Goal: Task Accomplishment & Management: Use online tool/utility

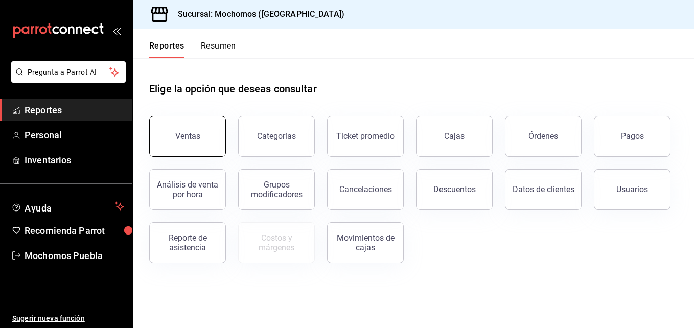
click at [179, 138] on div "Ventas" at bounding box center [187, 136] width 25 height 10
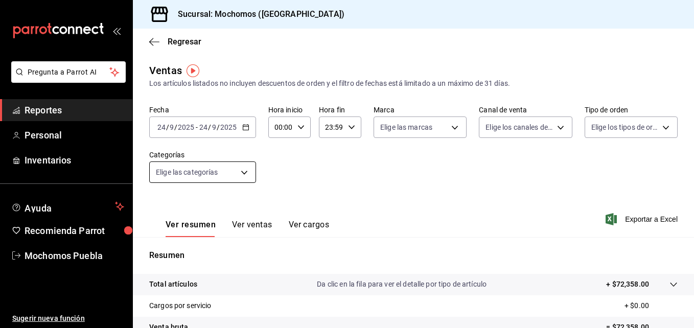
click at [244, 131] on div "[DATE] [DATE] - [DATE] [DATE]" at bounding box center [202, 127] width 107 height 21
click at [319, 172] on div "Fecha [DATE] [DATE] - [DATE] [DATE] Hora inicio 00:00 Hora inicio Hora fin 23:5…" at bounding box center [413, 150] width 529 height 90
click at [251, 129] on div "[DATE] [DATE] - [DATE] [DATE]" at bounding box center [202, 127] width 107 height 21
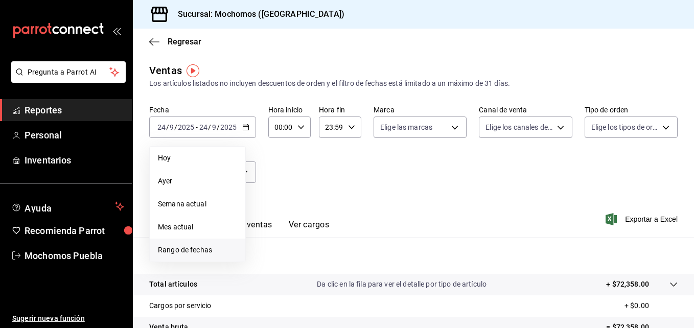
click at [188, 258] on li "Rango de fechas" at bounding box center [198, 250] width 96 height 23
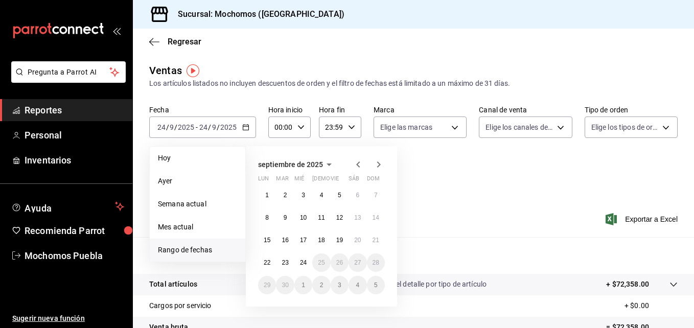
click at [361, 163] on icon "button" at bounding box center [358, 165] width 12 height 12
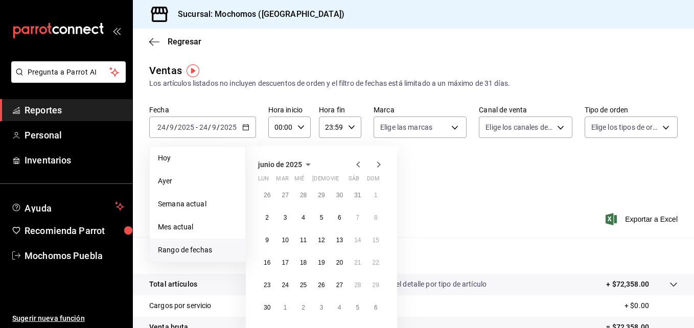
click at [361, 163] on icon "button" at bounding box center [358, 165] width 12 height 12
click at [271, 217] on button "3" at bounding box center [267, 218] width 18 height 18
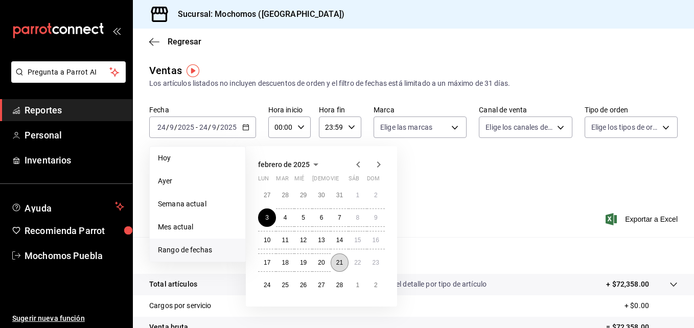
click at [343, 263] on abbr "21" at bounding box center [339, 262] width 7 height 7
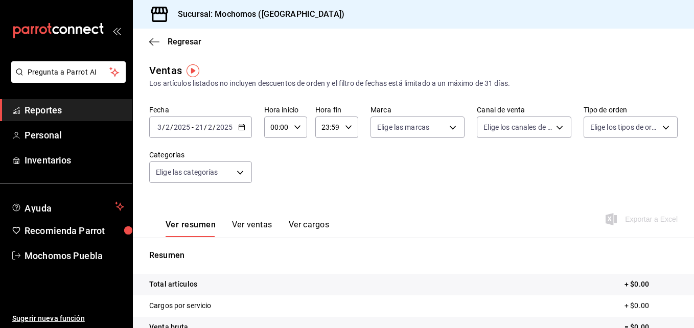
click at [244, 129] on \(Stroke\) "button" at bounding box center [242, 128] width 6 height 6
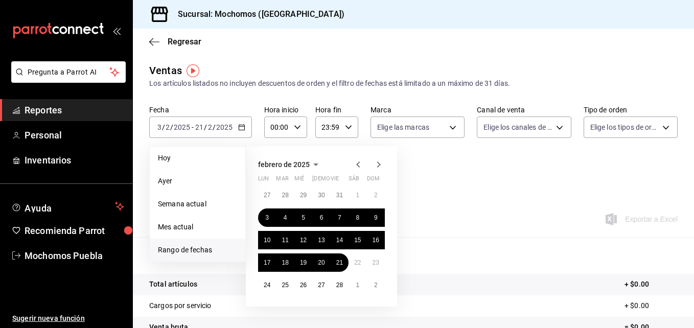
click at [381, 168] on icon "button" at bounding box center [379, 165] width 12 height 12
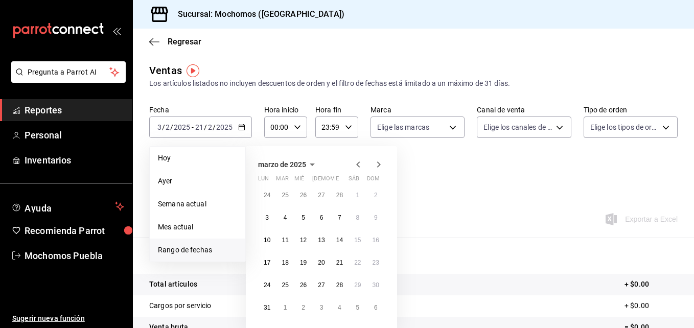
click at [381, 168] on icon "button" at bounding box center [379, 165] width 12 height 12
click at [268, 263] on abbr "19" at bounding box center [267, 262] width 7 height 7
click at [341, 284] on abbr "30" at bounding box center [339, 285] width 7 height 7
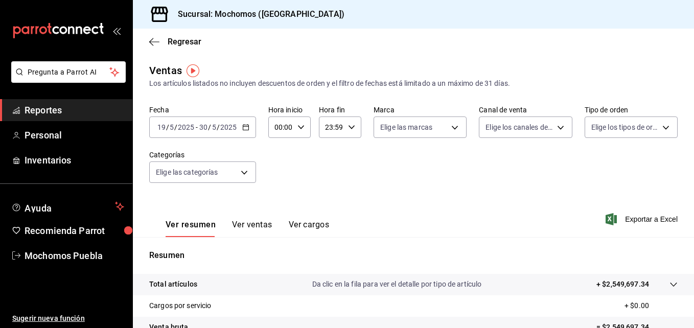
click at [244, 125] on \(Stroke\) "button" at bounding box center [246, 128] width 6 height 6
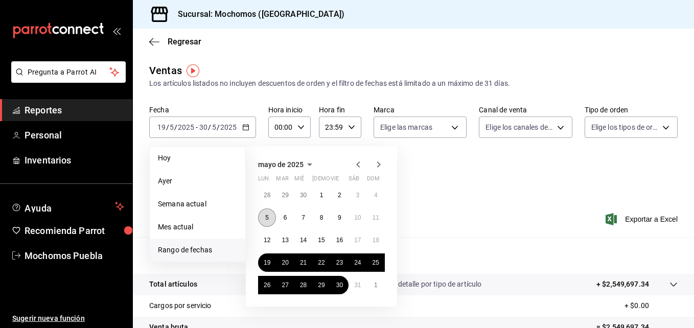
click at [266, 219] on abbr "5" at bounding box center [267, 217] width 4 height 7
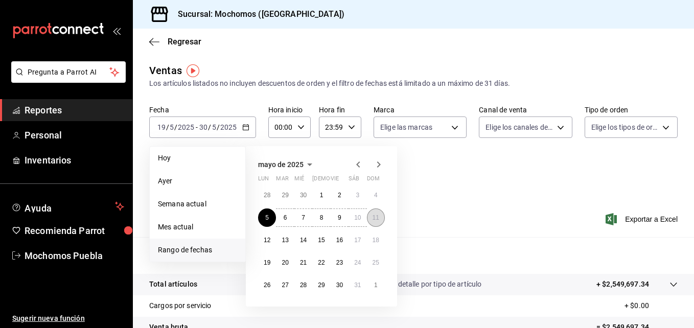
click at [379, 218] on button "11" at bounding box center [376, 218] width 18 height 18
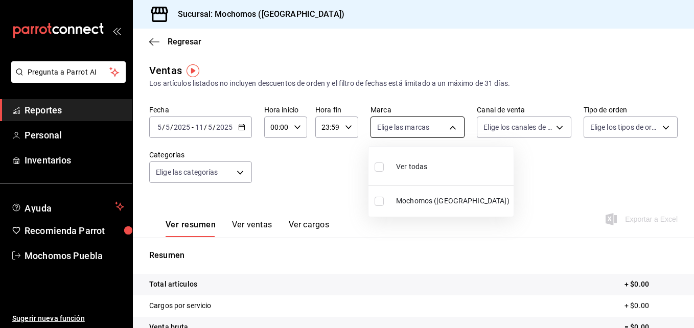
click at [451, 126] on body "Pregunta a Parrot AI Reportes Personal Inventarios Ayuda Recomienda Parrot Moch…" at bounding box center [347, 164] width 694 height 328
click at [379, 167] on input "checkbox" at bounding box center [379, 167] width 9 height 9
checkbox input "true"
type input "65eb7388-82e4-42fa-8caf-680550c77e6f"
checkbox input "true"
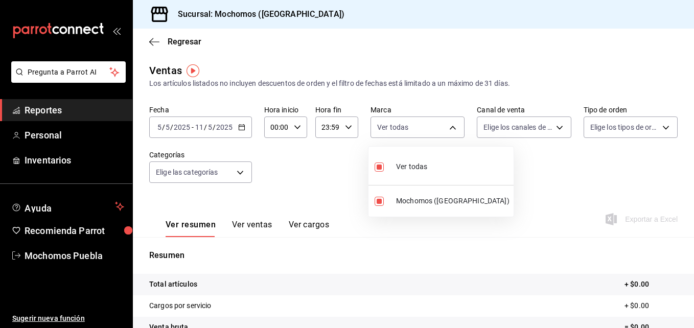
click at [560, 125] on div at bounding box center [347, 164] width 694 height 328
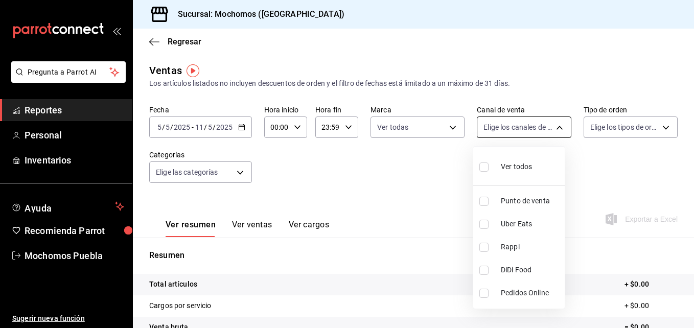
click at [555, 126] on body "Pregunta a Parrot AI Reportes Personal Inventarios Ayuda Recomienda Parrot Moch…" at bounding box center [347, 164] width 694 height 328
click at [485, 167] on input "checkbox" at bounding box center [484, 167] width 9 height 9
checkbox input "true"
type input "PARROT,UBER_EATS,RAPPI,DIDI_FOOD,ONLINE"
checkbox input "true"
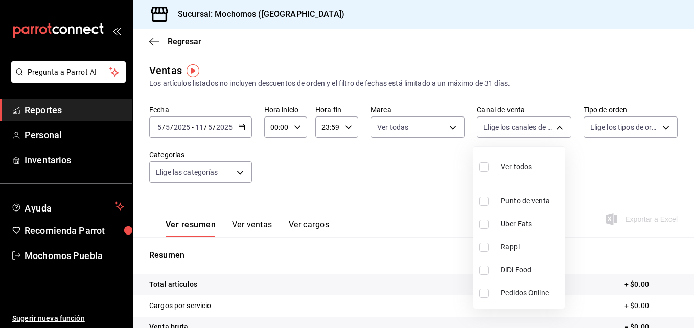
checkbox input "true"
click at [655, 129] on div at bounding box center [347, 164] width 694 height 328
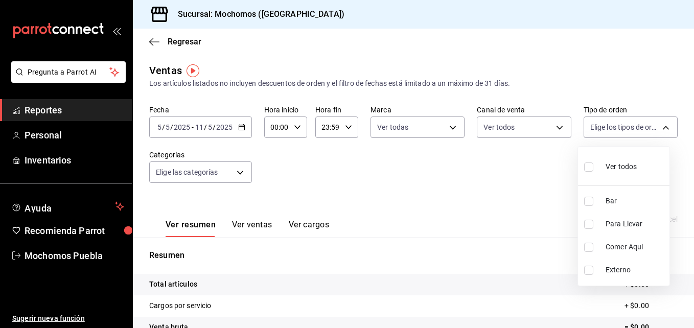
click at [655, 129] on body "Pregunta a Parrot AI Reportes Personal Inventarios Ayuda Recomienda Parrot Moch…" at bounding box center [347, 164] width 694 height 328
click at [590, 168] on input "checkbox" at bounding box center [588, 167] width 9 height 9
checkbox input "true"
type input "c7bc0ce2-274d-49fd-89f5-4bcf8044acf9,c9e91c43-775f-4cd6-ac16-cfdc9e5fd636,e77b1…"
checkbox input "true"
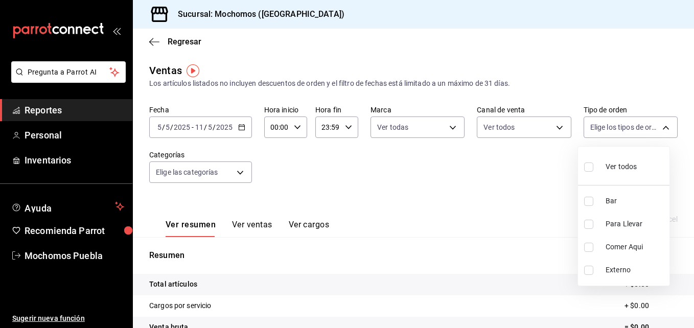
checkbox input "true"
click at [241, 170] on div at bounding box center [347, 164] width 694 height 328
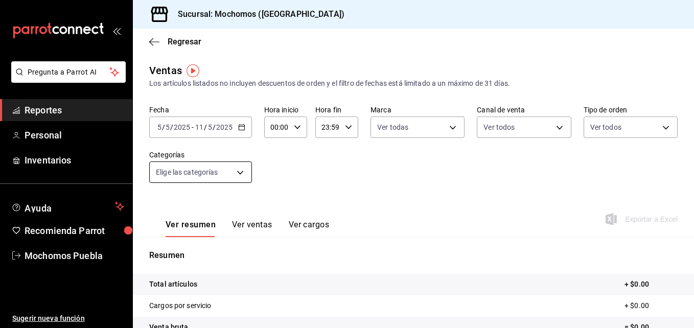
click at [241, 171] on body "Pregunta a Parrot AI Reportes Personal Inventarios Ayuda Recomienda Parrot Moch…" at bounding box center [347, 164] width 694 height 328
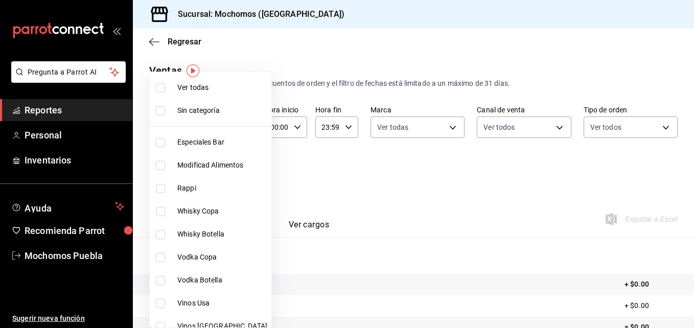
click at [165, 91] on label at bounding box center [162, 87] width 13 height 9
click at [165, 91] on input "checkbox" at bounding box center [160, 87] width 9 height 9
checkbox input "false"
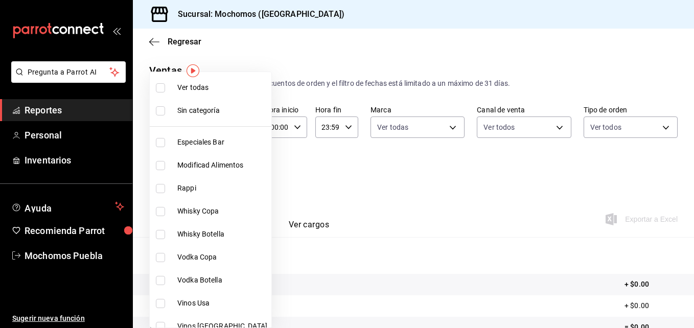
checkbox input "false"
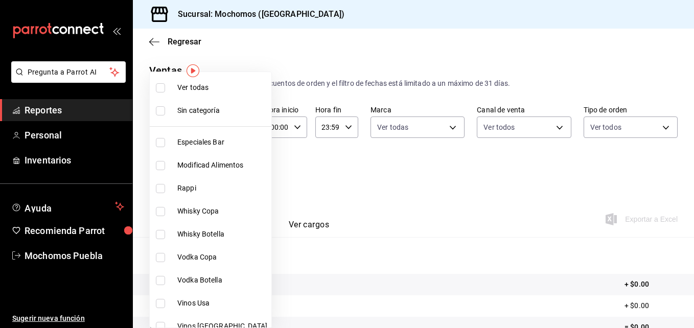
checkbox input "false"
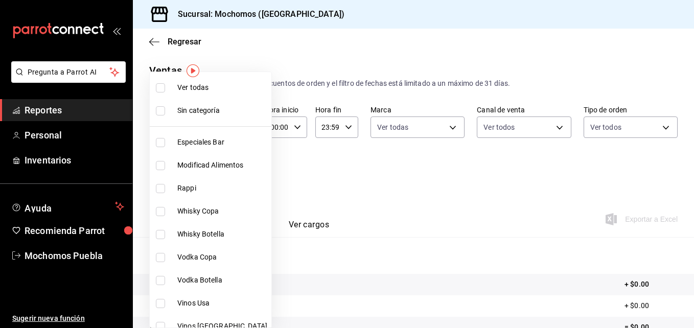
checkbox input "false"
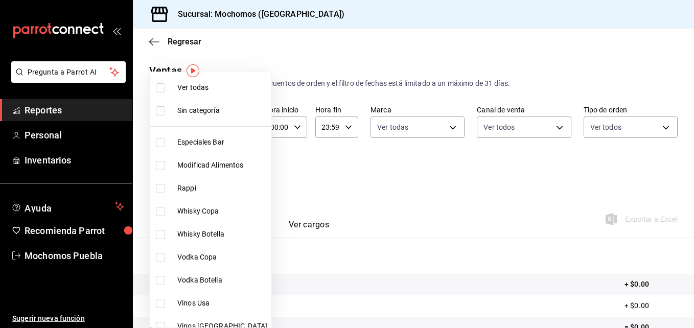
checkbox input "false"
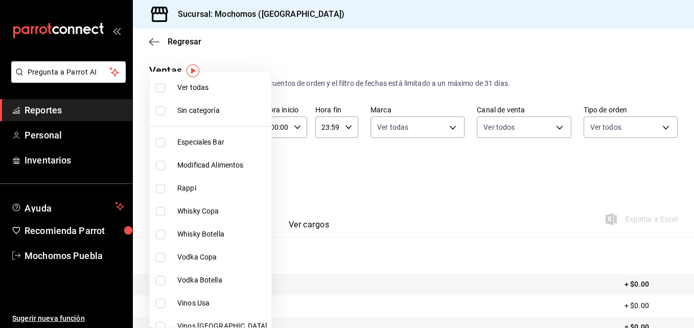
checkbox input "false"
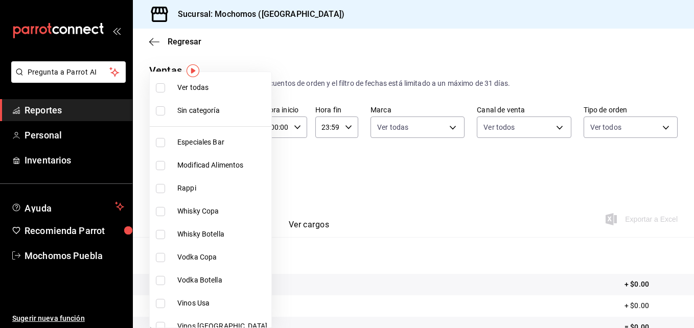
checkbox input "false"
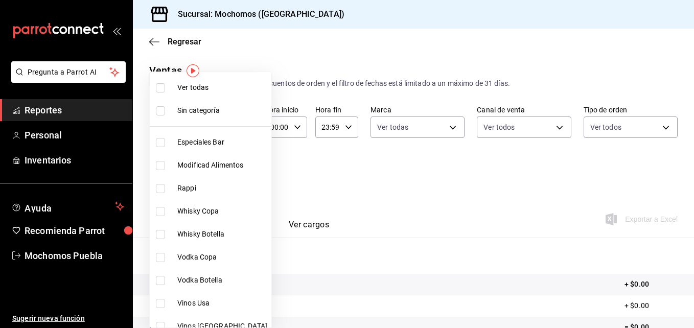
checkbox input "false"
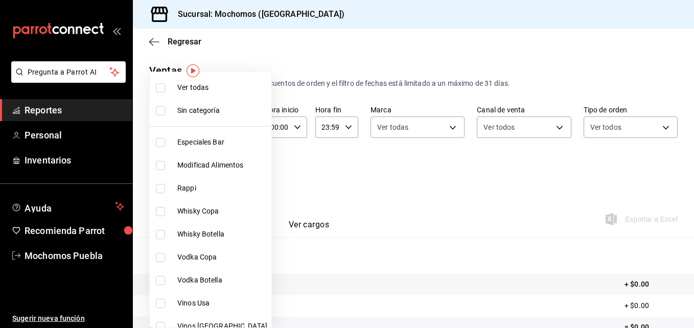
checkbox input "false"
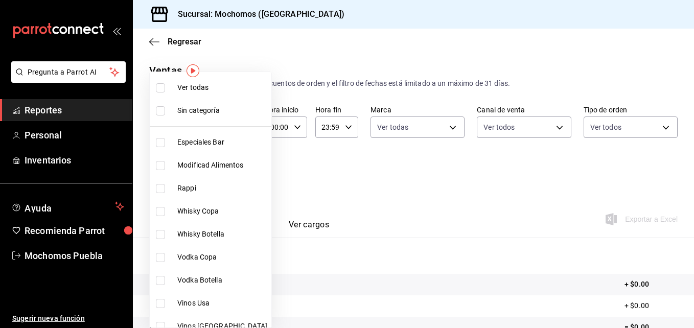
checkbox input "false"
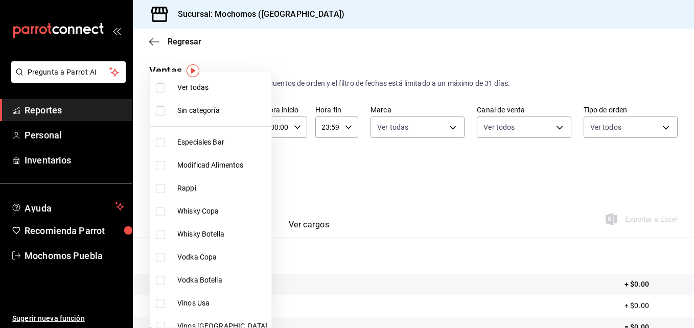
checkbox input "false"
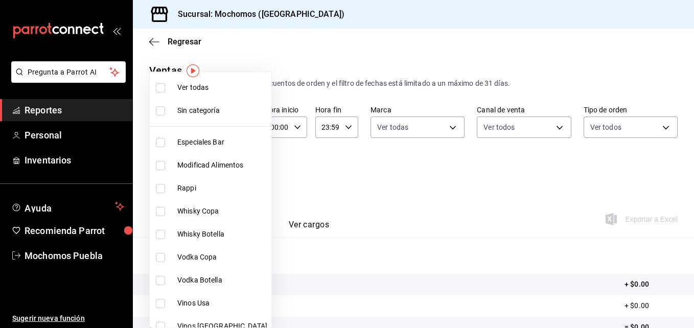
checkbox input "false"
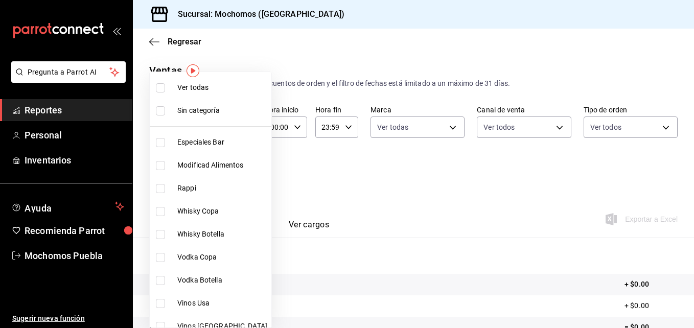
checkbox input "false"
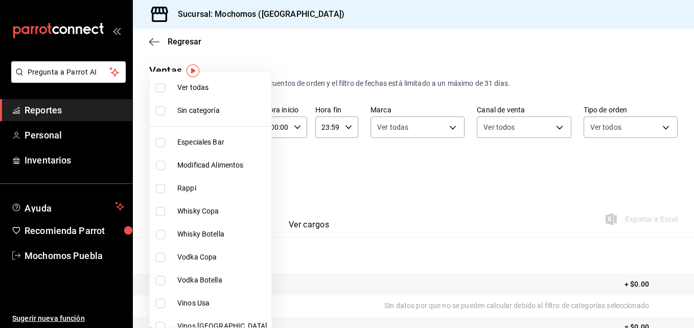
click at [158, 91] on input "checkbox" at bounding box center [160, 87] width 9 height 9
checkbox input "true"
type input "357a9704-c999-4c63-af81-0c25438b67b5,a93eec79-672f-49c2-b1cd-14f211909374,5e983…"
checkbox input "true"
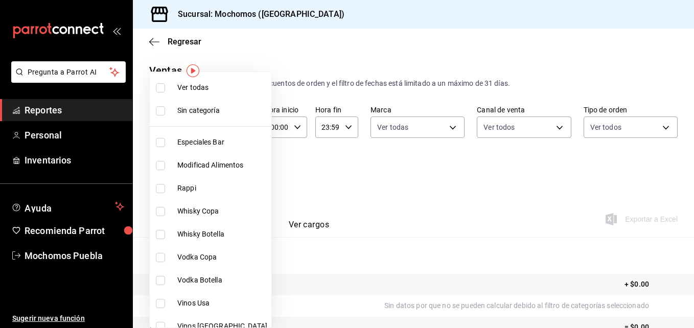
checkbox input "true"
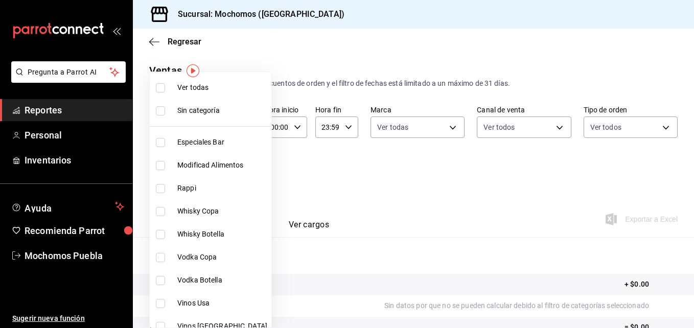
checkbox input "true"
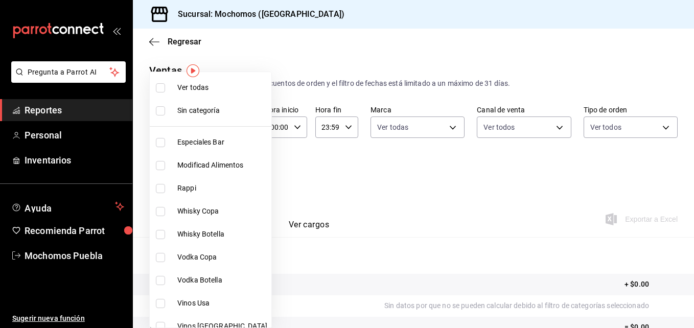
checkbox input "true"
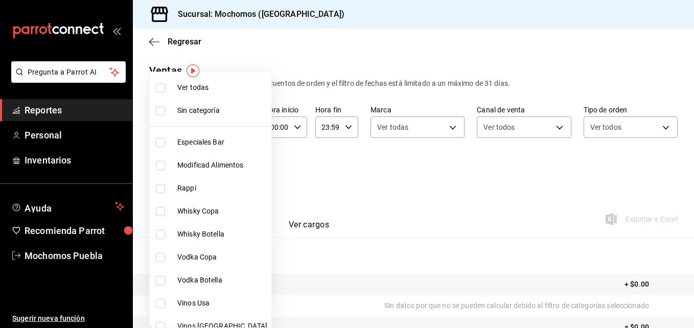
checkbox input "true"
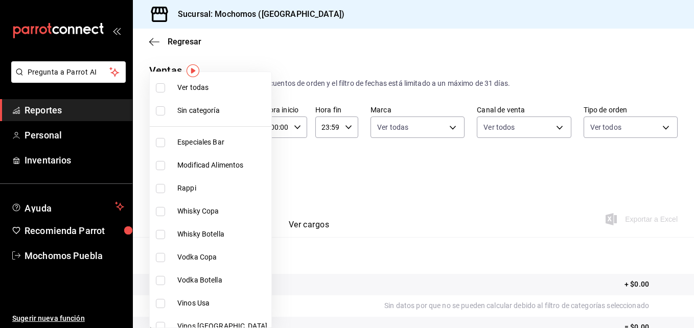
checkbox input "true"
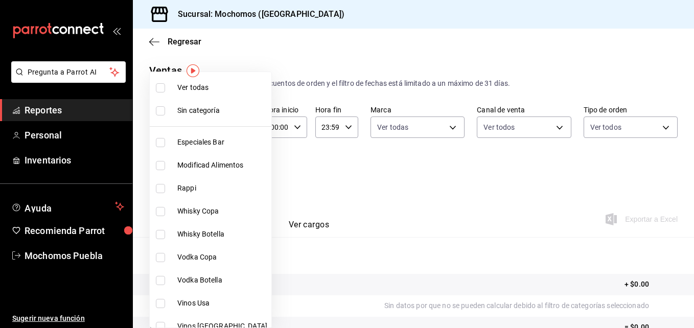
checkbox input "true"
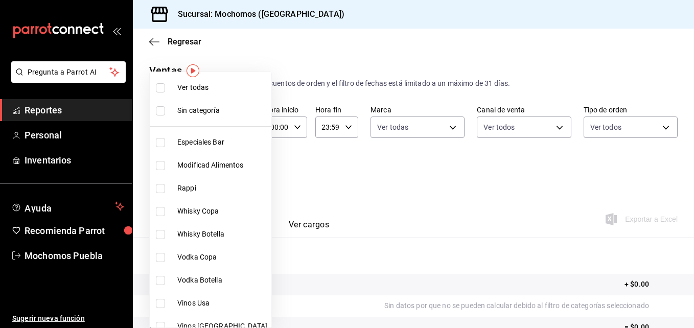
checkbox input "true"
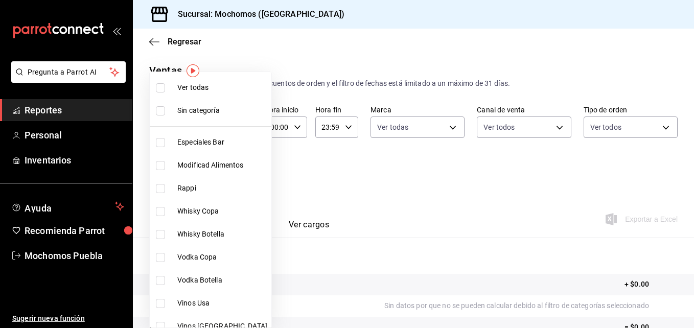
checkbox input "true"
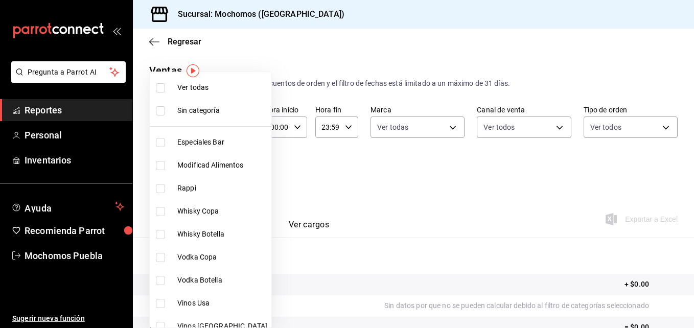
checkbox input "true"
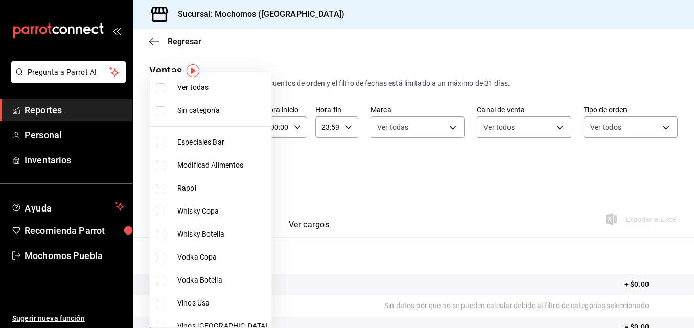
checkbox input "true"
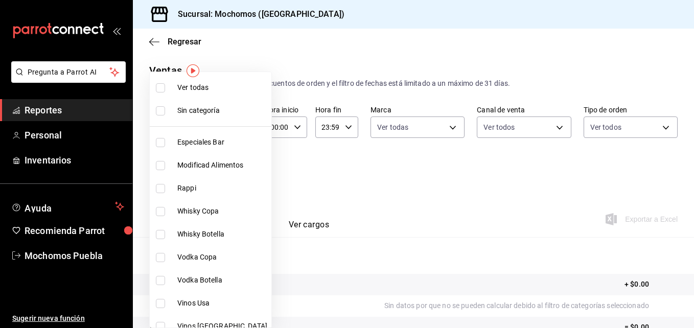
checkbox input "true"
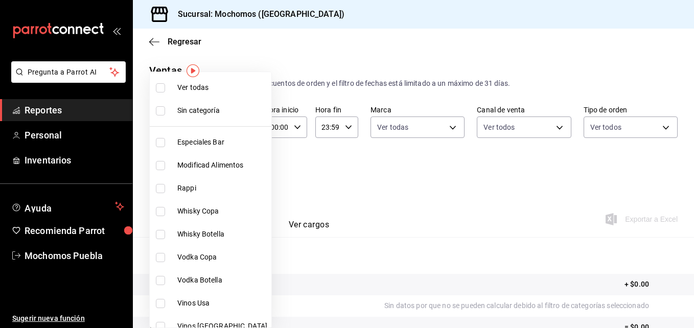
checkbox input "true"
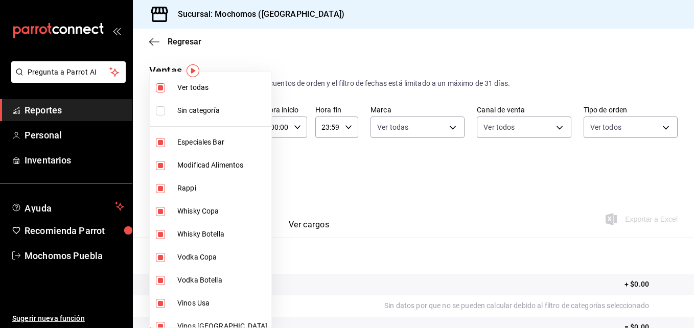
click at [302, 180] on div at bounding box center [347, 164] width 694 height 328
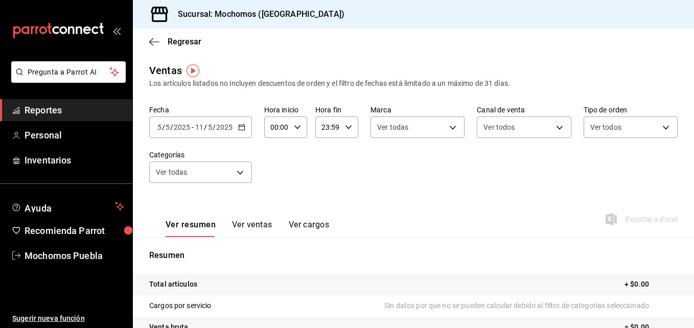
click at [241, 130] on \(Stroke\) "button" at bounding box center [242, 128] width 6 height 6
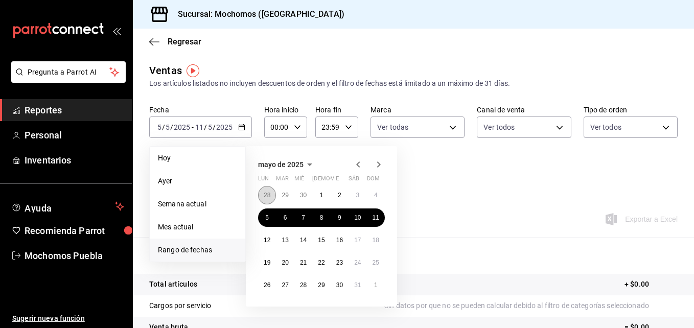
click at [269, 197] on abbr "28" at bounding box center [267, 195] width 7 height 7
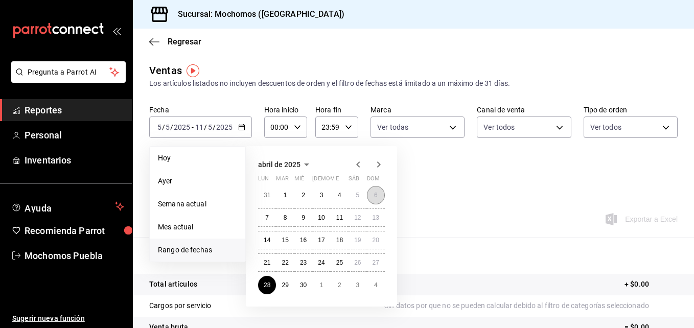
click at [379, 196] on button "6" at bounding box center [376, 195] width 18 height 18
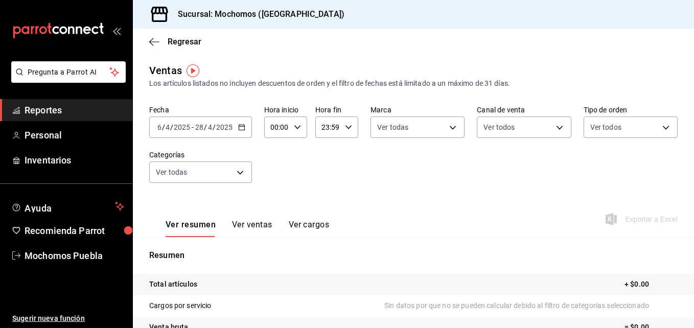
click at [242, 127] on \(Stroke\) "button" at bounding box center [242, 126] width 6 height 1
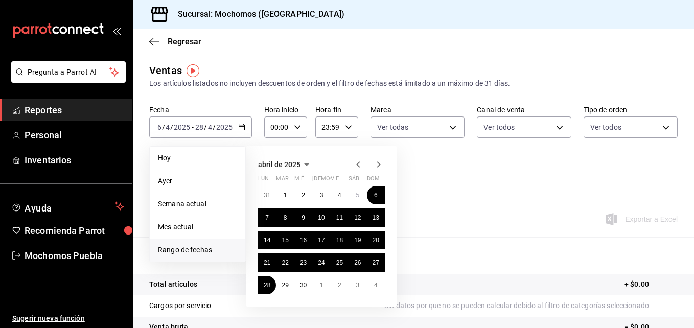
click at [380, 166] on icon "button" at bounding box center [379, 165] width 12 height 12
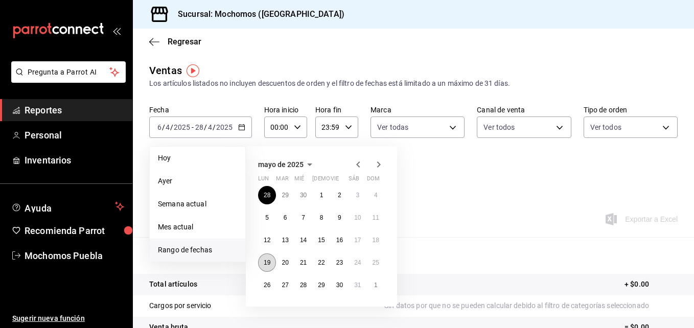
click at [270, 263] on abbr "19" at bounding box center [267, 262] width 7 height 7
click at [382, 263] on button "25" at bounding box center [376, 263] width 18 height 18
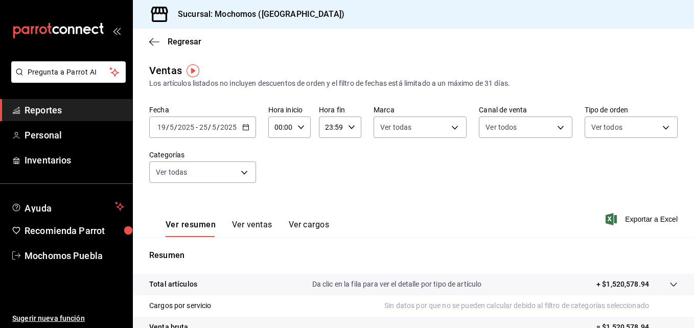
click at [245, 124] on icon "button" at bounding box center [245, 127] width 7 height 7
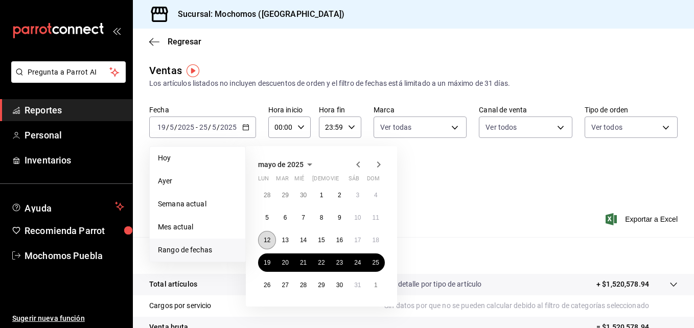
click at [269, 241] on abbr "12" at bounding box center [267, 240] width 7 height 7
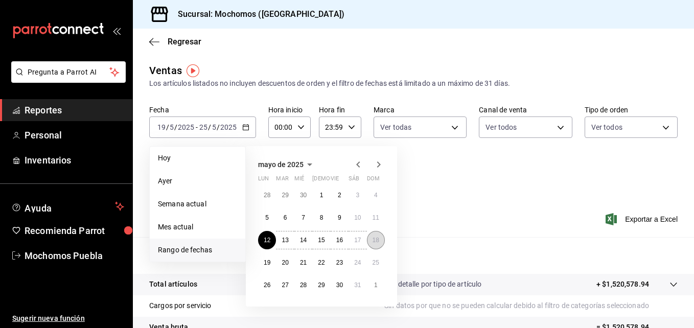
click at [379, 237] on abbr "18" at bounding box center [376, 240] width 7 height 7
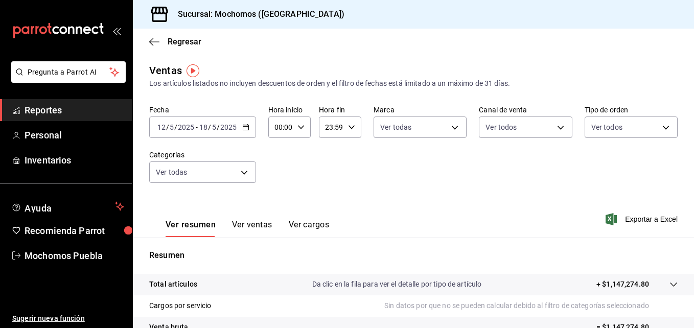
click at [251, 131] on div "[DATE] [DATE] - [DATE] [DATE]" at bounding box center [202, 127] width 107 height 21
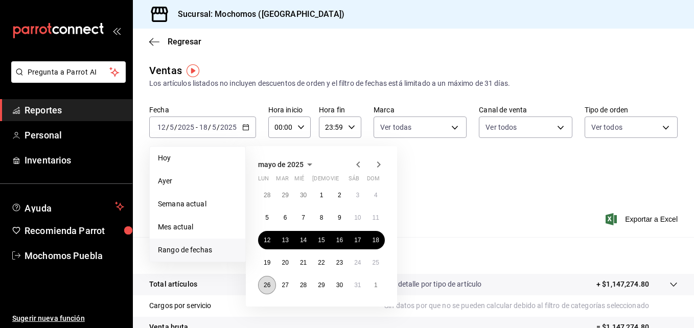
click at [267, 283] on abbr "26" at bounding box center [267, 285] width 7 height 7
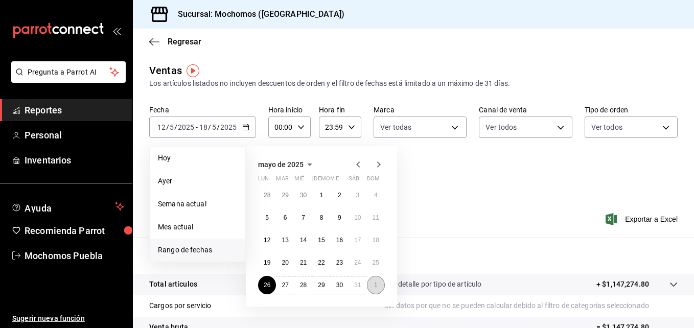
click at [376, 286] on abbr "1" at bounding box center [376, 285] width 4 height 7
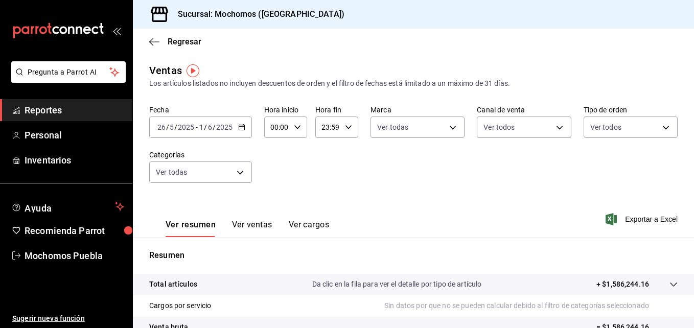
click at [238, 131] on div "[DATE] [DATE] - [DATE] [DATE]" at bounding box center [200, 127] width 103 height 21
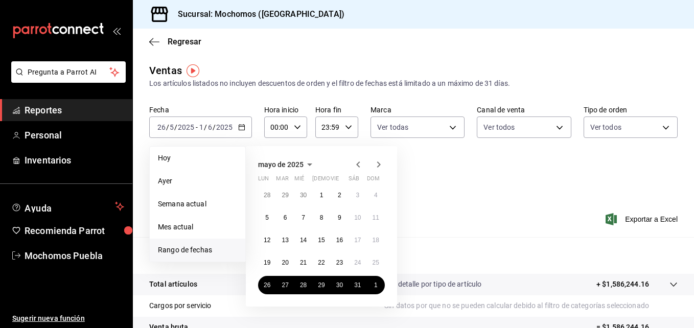
click at [379, 167] on icon "button" at bounding box center [379, 165] width 12 height 12
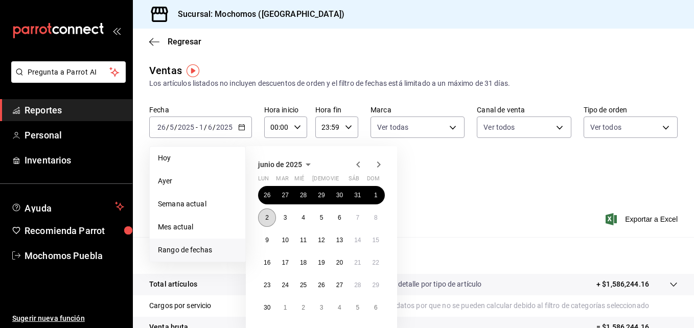
click at [264, 219] on button "2" at bounding box center [267, 218] width 18 height 18
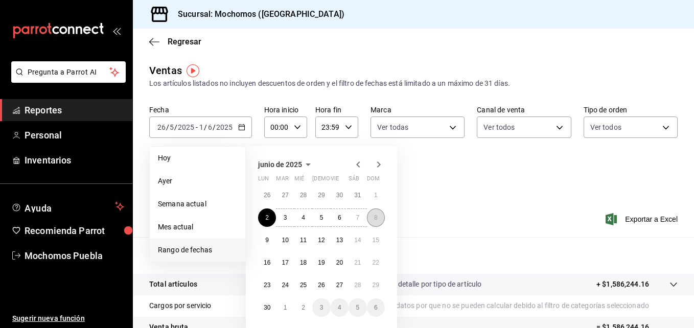
click at [380, 217] on button "8" at bounding box center [376, 218] width 18 height 18
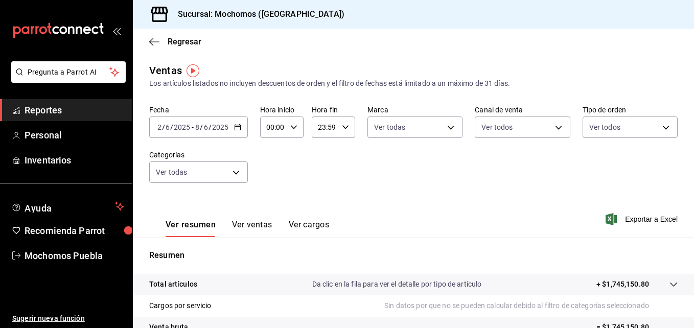
click at [237, 128] on icon "button" at bounding box center [237, 127] width 7 height 7
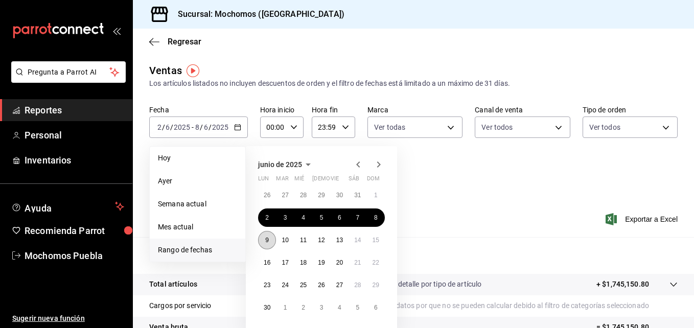
click at [272, 244] on button "9" at bounding box center [267, 240] width 18 height 18
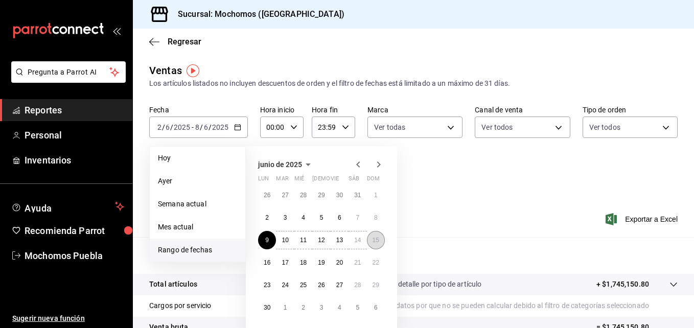
click at [376, 240] on abbr "15" at bounding box center [376, 240] width 7 height 7
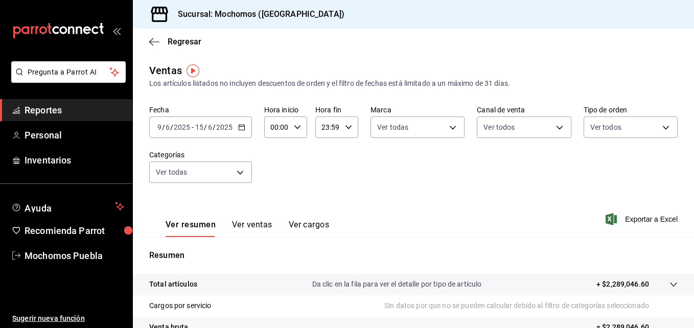
click at [246, 126] on div "[DATE] [DATE] - [DATE] [DATE]" at bounding box center [200, 127] width 103 height 21
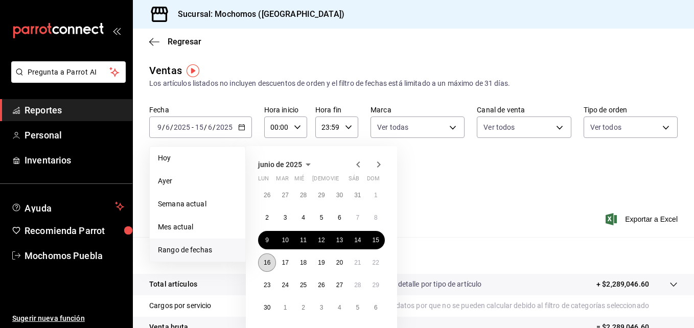
click at [270, 263] on abbr "16" at bounding box center [267, 262] width 7 height 7
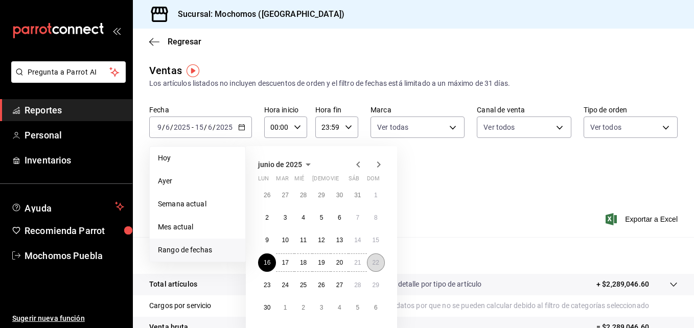
click at [377, 261] on abbr "22" at bounding box center [376, 262] width 7 height 7
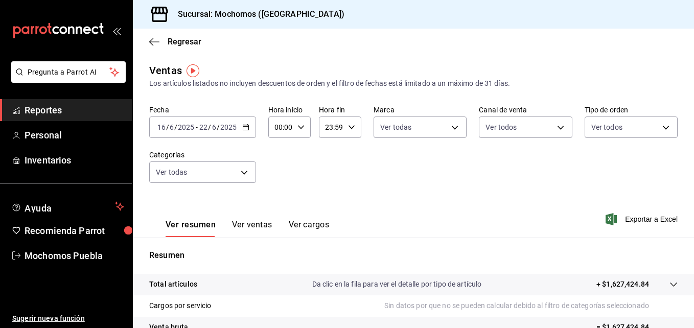
click at [245, 130] on \(Stroke\) "button" at bounding box center [246, 128] width 6 height 6
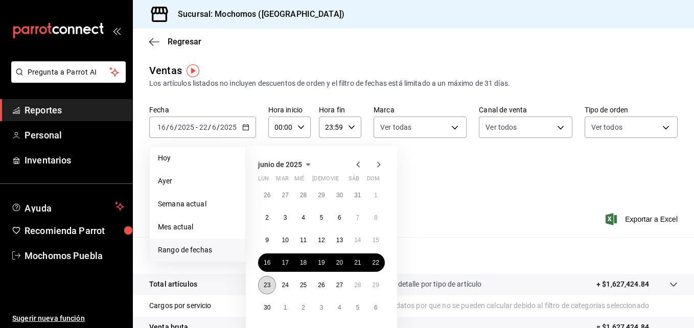
click at [267, 289] on button "23" at bounding box center [267, 285] width 18 height 18
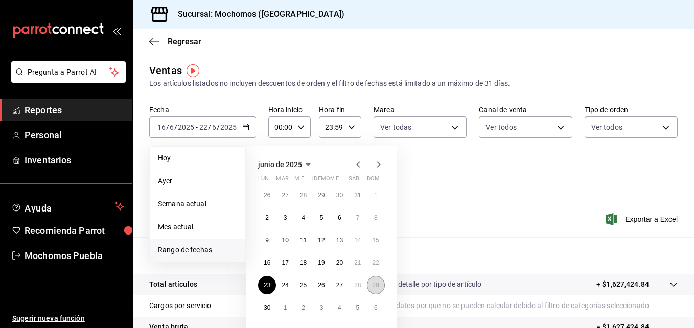
click at [384, 285] on button "29" at bounding box center [376, 285] width 18 height 18
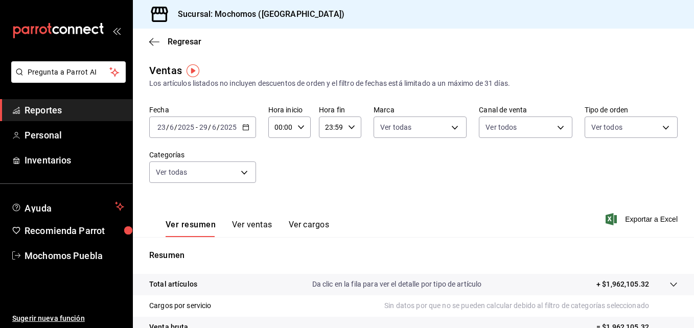
click at [249, 129] on div "[DATE] [DATE] - [DATE] [DATE]" at bounding box center [202, 127] width 107 height 21
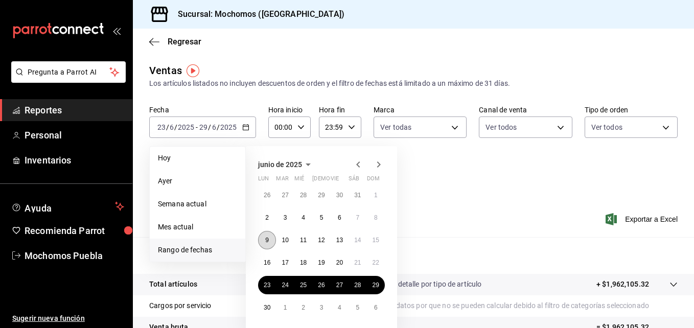
click at [272, 243] on button "9" at bounding box center [267, 240] width 18 height 18
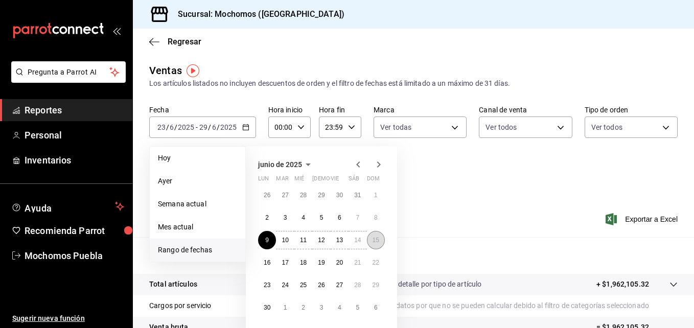
click at [375, 245] on button "15" at bounding box center [376, 240] width 18 height 18
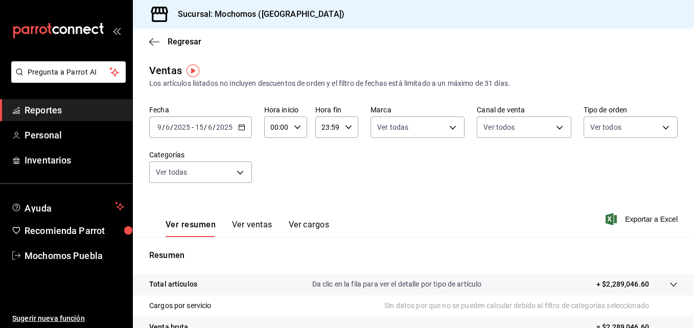
click at [238, 123] on div "[DATE] [DATE] - [DATE] [DATE]" at bounding box center [200, 127] width 103 height 21
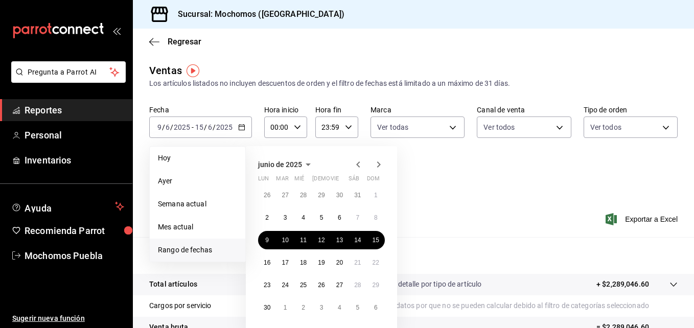
click at [378, 165] on icon "button" at bounding box center [379, 165] width 12 height 12
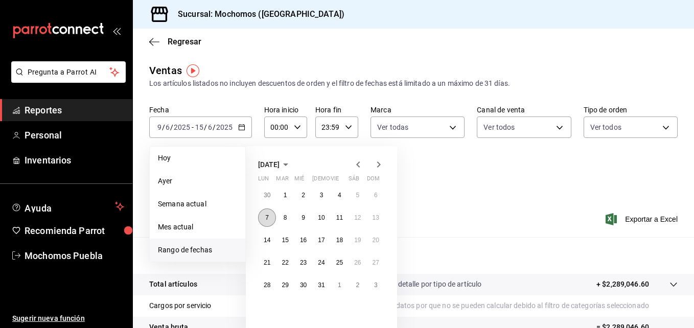
click at [266, 220] on abbr "7" at bounding box center [267, 217] width 4 height 7
click at [379, 217] on button "13" at bounding box center [376, 218] width 18 height 18
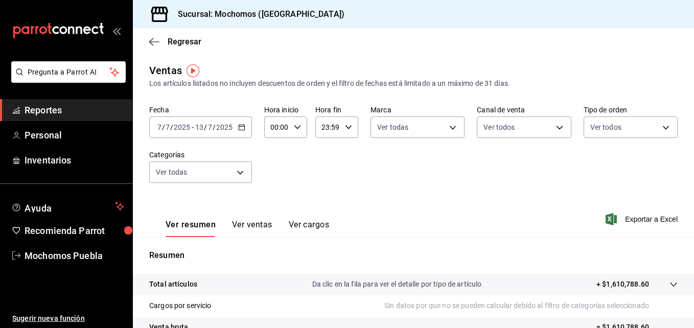
click at [236, 126] on div "[DATE] [DATE] - [DATE] [DATE]" at bounding box center [200, 127] width 103 height 21
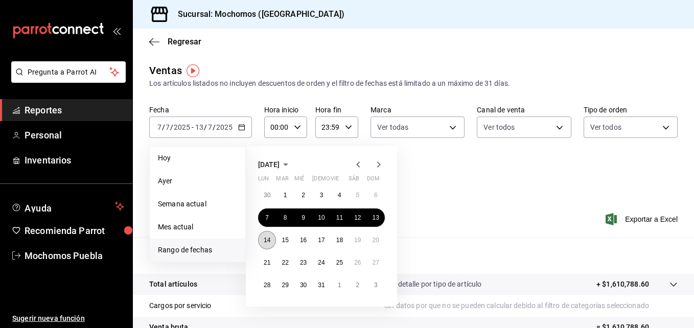
click at [269, 241] on abbr "14" at bounding box center [267, 240] width 7 height 7
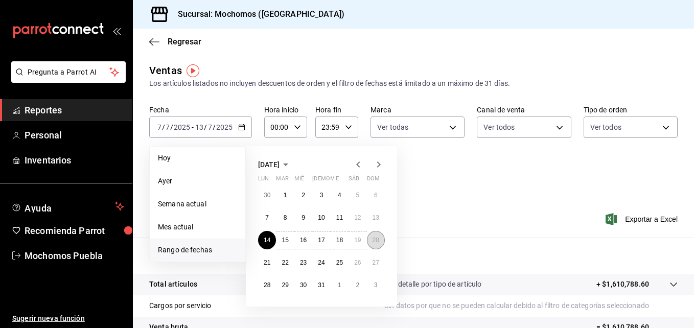
click at [382, 245] on button "20" at bounding box center [376, 240] width 18 height 18
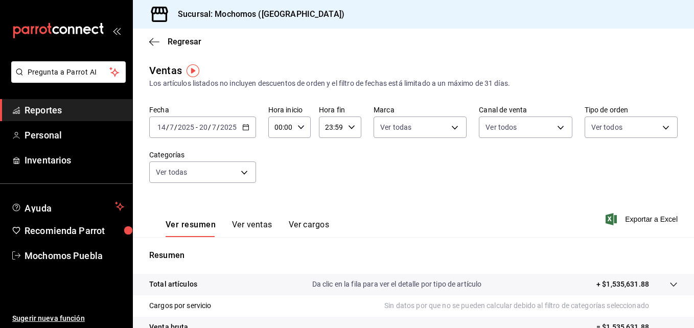
click at [248, 131] on div "[DATE] [DATE] - [DATE] [DATE]" at bounding box center [202, 127] width 107 height 21
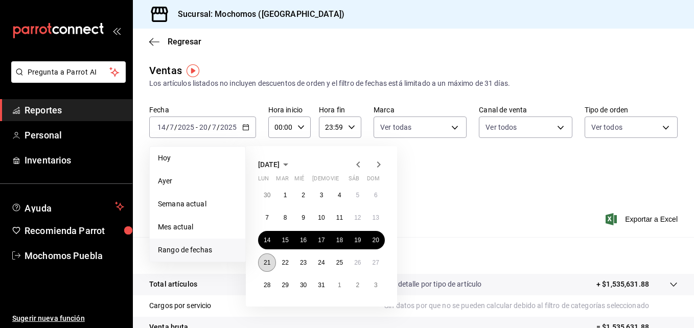
click at [265, 259] on button "21" at bounding box center [267, 263] width 18 height 18
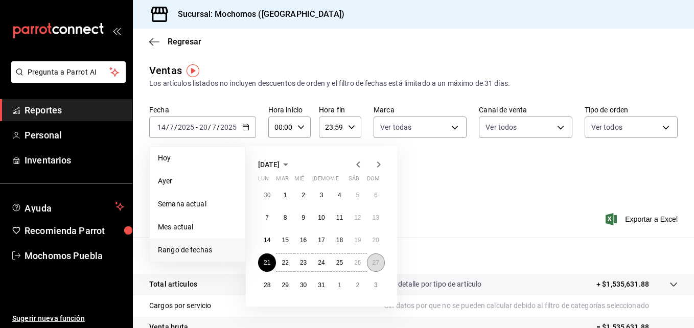
click at [378, 261] on abbr "27" at bounding box center [376, 262] width 7 height 7
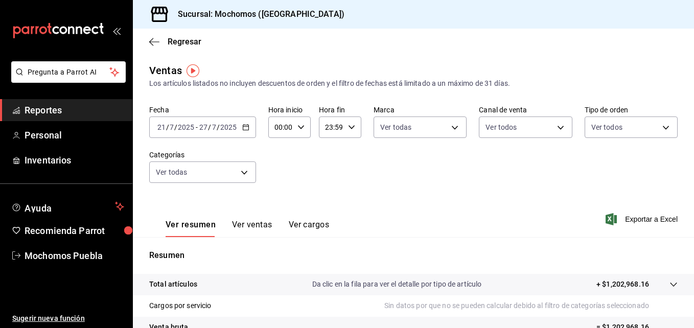
click at [249, 132] on div "[DATE] [DATE] - [DATE] [DATE]" at bounding box center [202, 127] width 107 height 21
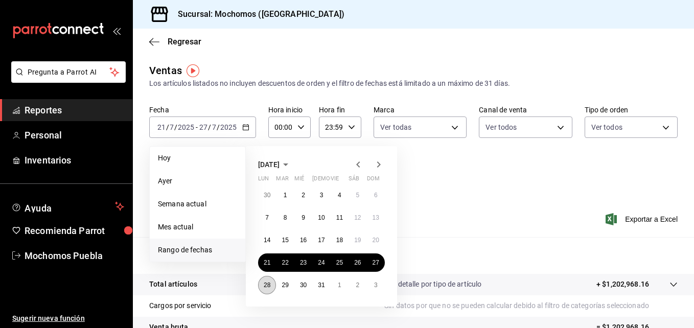
click at [266, 290] on button "28" at bounding box center [267, 285] width 18 height 18
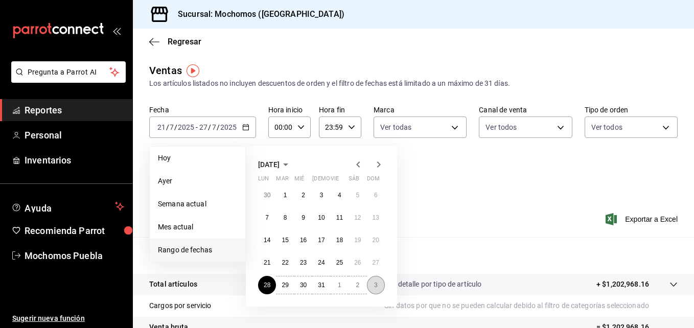
click at [378, 285] on button "3" at bounding box center [376, 285] width 18 height 18
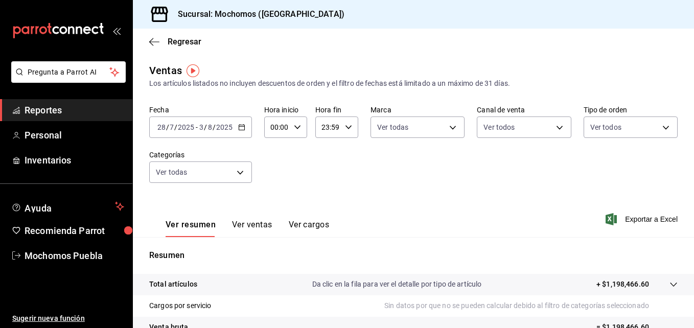
click at [236, 130] on div "[DATE] [DATE] - [DATE] [DATE]" at bounding box center [200, 127] width 103 height 21
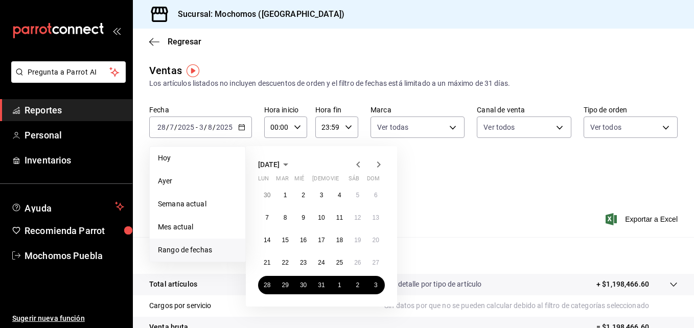
click at [374, 167] on icon "button" at bounding box center [379, 165] width 12 height 12
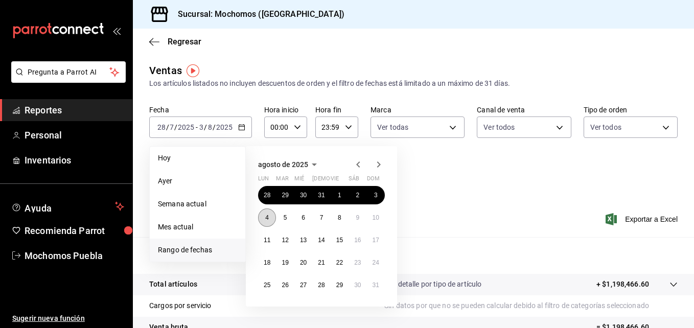
click at [266, 219] on abbr "4" at bounding box center [267, 217] width 4 height 7
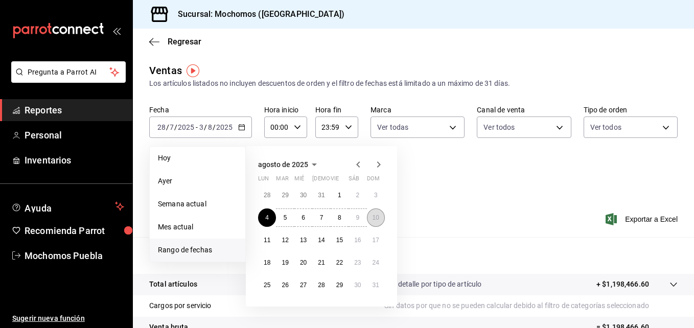
click at [381, 217] on button "10" at bounding box center [376, 218] width 18 height 18
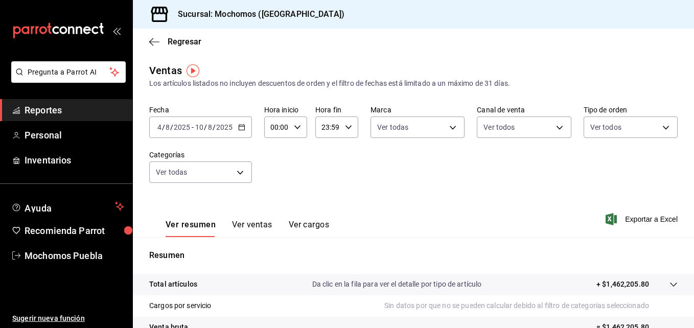
click at [246, 130] on div "[DATE] [DATE] - [DATE] [DATE]" at bounding box center [200, 127] width 103 height 21
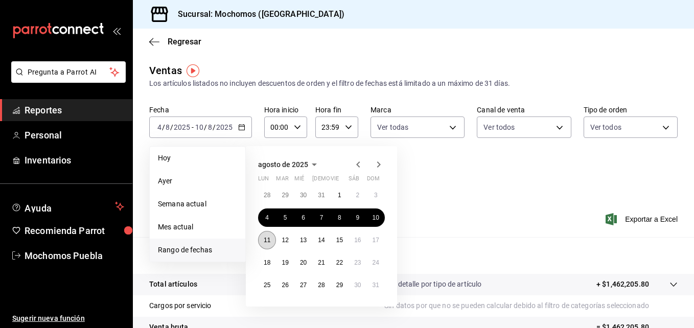
click at [261, 242] on button "11" at bounding box center [267, 240] width 18 height 18
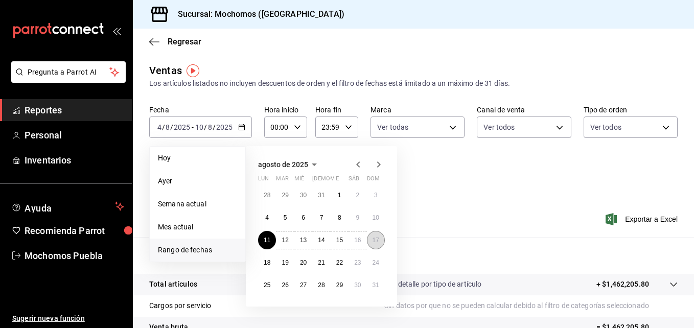
click at [381, 243] on button "17" at bounding box center [376, 240] width 18 height 18
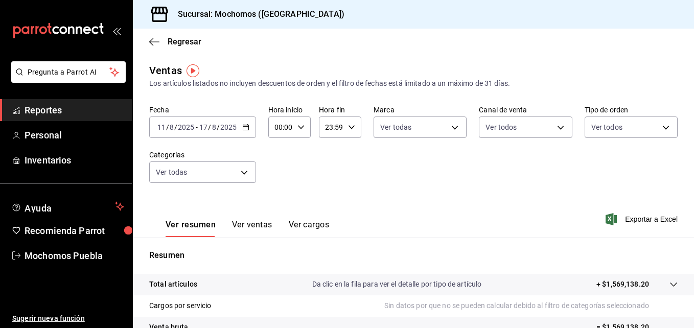
click at [245, 125] on \(Stroke\) "button" at bounding box center [246, 128] width 6 height 6
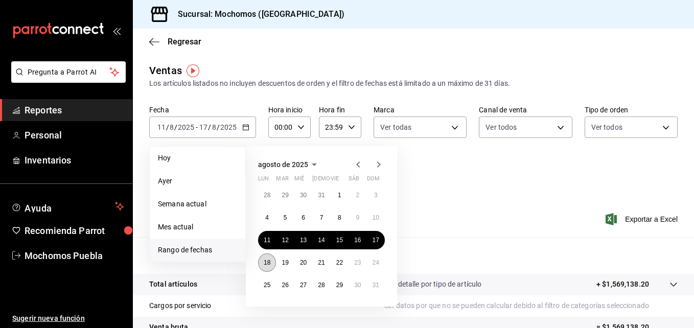
click at [265, 265] on abbr "18" at bounding box center [267, 262] width 7 height 7
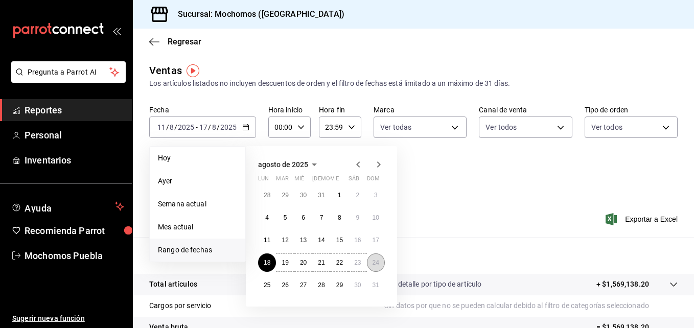
click at [376, 262] on abbr "24" at bounding box center [376, 262] width 7 height 7
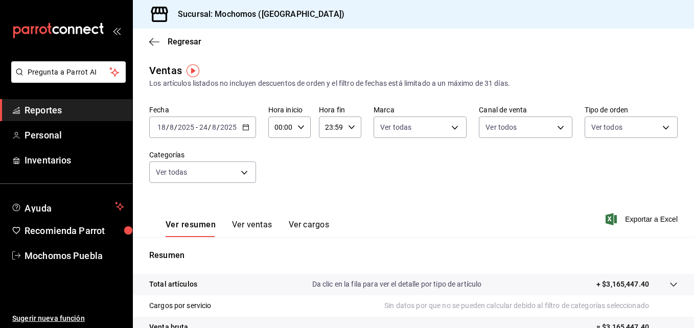
click at [249, 125] on div "[DATE] [DATE] - [DATE] [DATE]" at bounding box center [202, 127] width 107 height 21
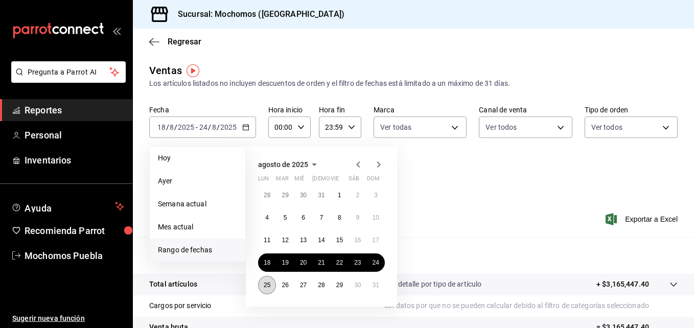
click at [268, 284] on abbr "25" at bounding box center [267, 285] width 7 height 7
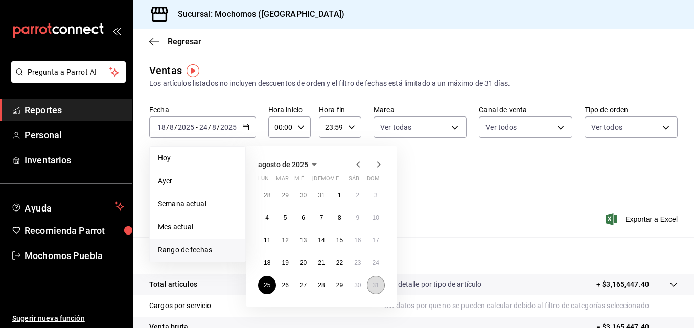
click at [385, 283] on button "31" at bounding box center [376, 285] width 18 height 18
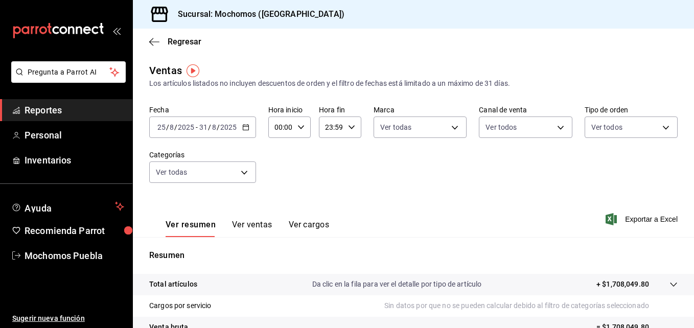
click at [243, 127] on icon "button" at bounding box center [245, 127] width 7 height 7
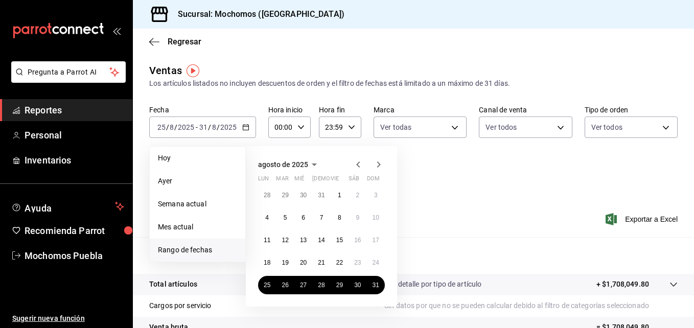
click at [378, 167] on icon "button" at bounding box center [379, 165] width 4 height 6
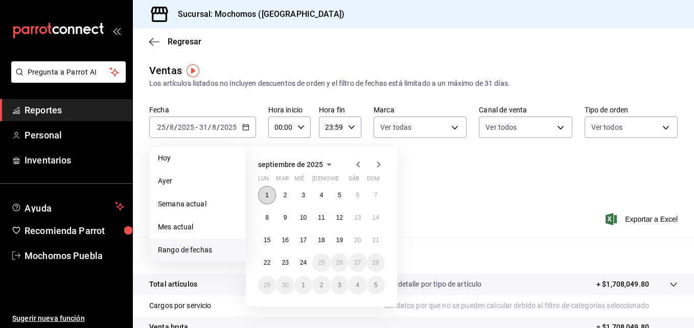
click at [267, 193] on abbr "1" at bounding box center [267, 195] width 4 height 7
click at [376, 197] on abbr "7" at bounding box center [376, 195] width 4 height 7
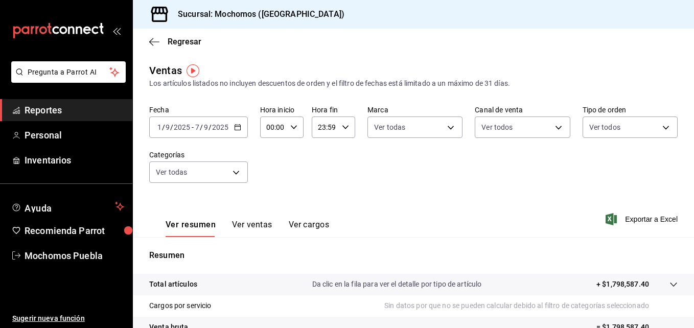
click at [238, 127] on icon "button" at bounding box center [237, 127] width 7 height 7
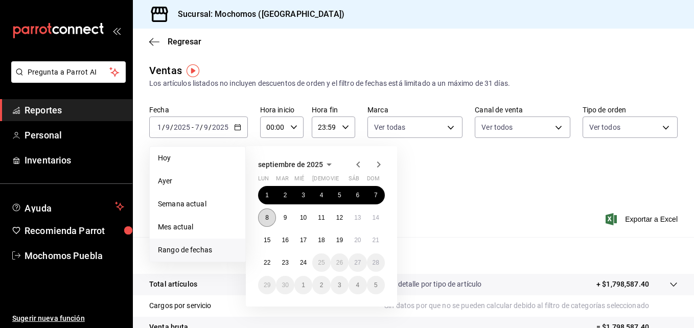
click at [268, 212] on button "8" at bounding box center [267, 218] width 18 height 18
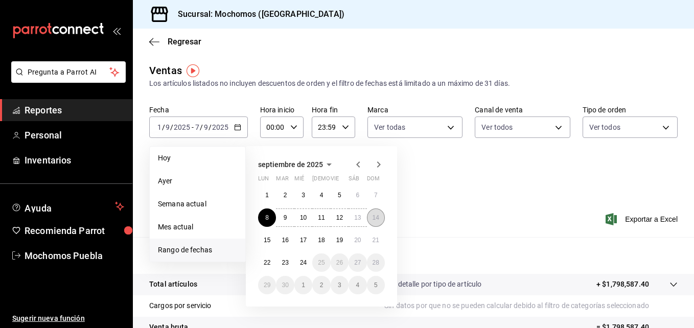
click at [374, 216] on abbr "14" at bounding box center [376, 217] width 7 height 7
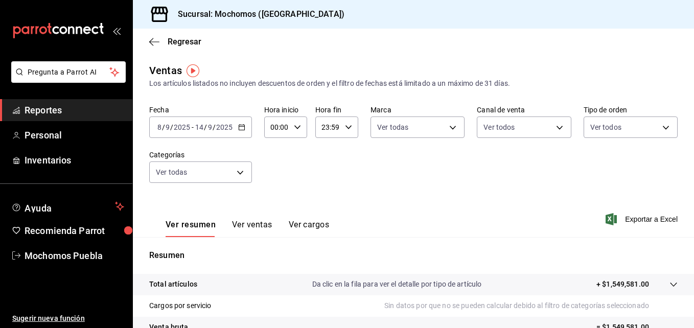
click at [242, 118] on div "[DATE] [DATE] - [DATE] [DATE]" at bounding box center [200, 127] width 103 height 21
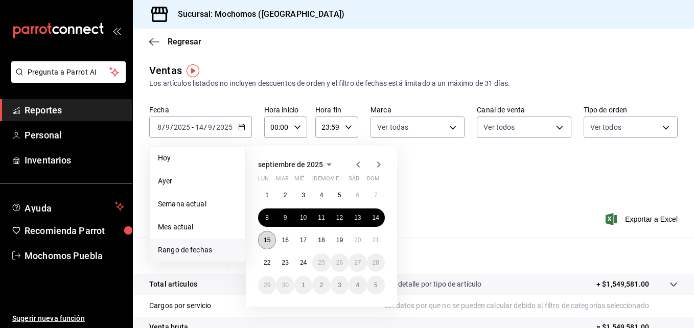
click at [266, 234] on button "15" at bounding box center [267, 240] width 18 height 18
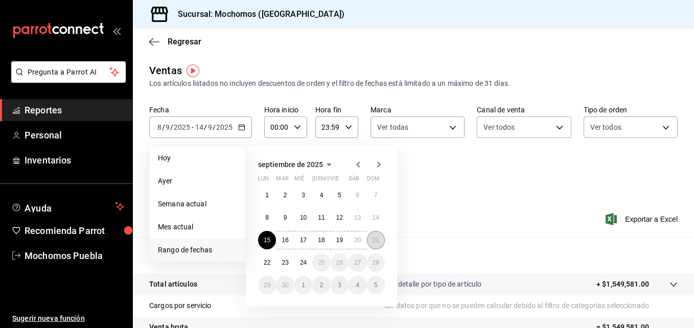
click at [375, 242] on abbr "21" at bounding box center [376, 240] width 7 height 7
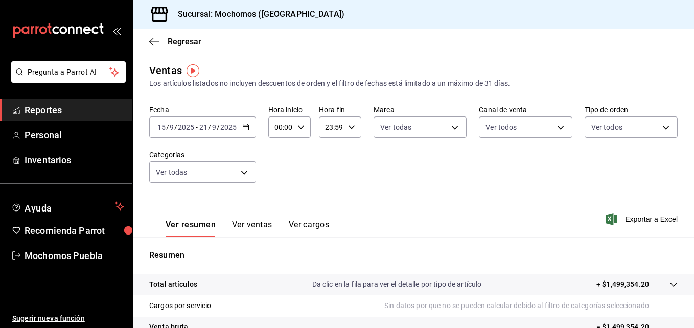
click at [242, 125] on icon "button" at bounding box center [245, 127] width 7 height 7
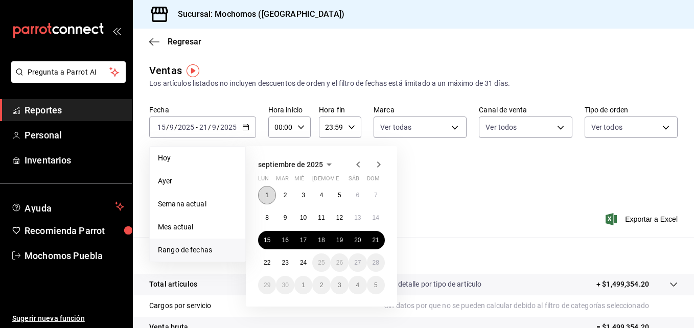
click at [264, 192] on button "1" at bounding box center [267, 195] width 18 height 18
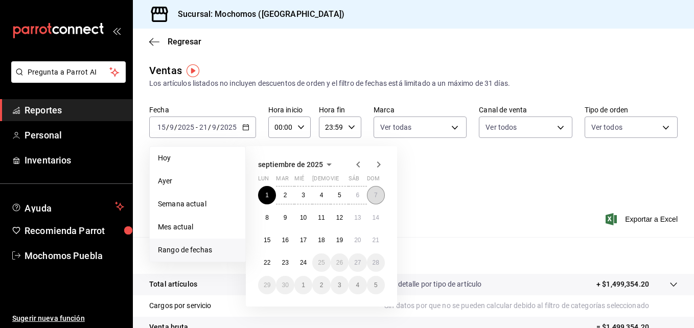
click at [376, 195] on abbr "7" at bounding box center [376, 195] width 4 height 7
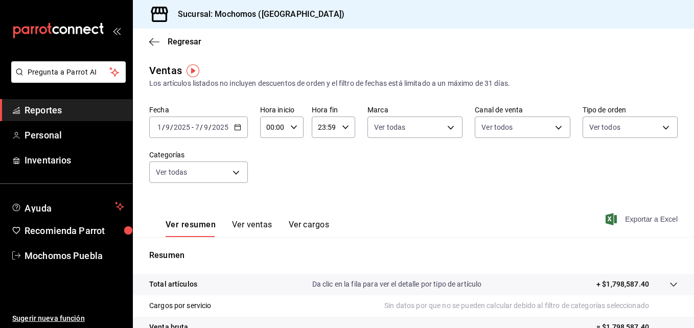
click at [626, 217] on span "Exportar a Excel" at bounding box center [643, 219] width 70 height 12
